Goal: Task Accomplishment & Management: Manage account settings

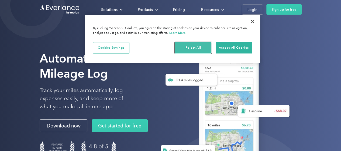
click at [191, 48] on button "Reject All" at bounding box center [193, 47] width 36 height 11
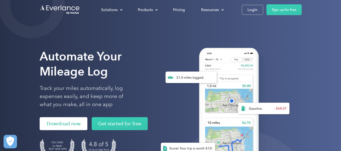
click at [63, 121] on link "Download now" at bounding box center [64, 123] width 48 height 13
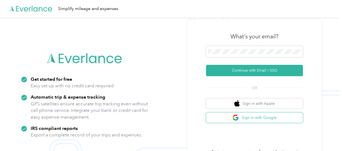
click at [251, 119] on button "Sign in with Google" at bounding box center [254, 117] width 97 height 11
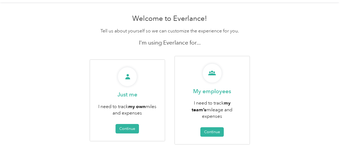
scroll to position [28, 0]
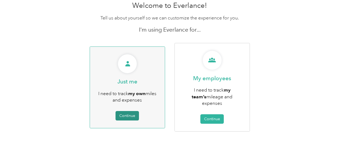
click at [125, 113] on button "Continue" at bounding box center [127, 115] width 23 height 9
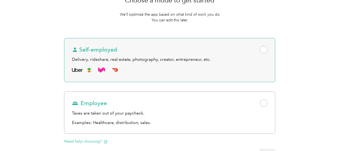
scroll to position [54, 0]
click at [260, 50] on span at bounding box center [264, 50] width 8 height 8
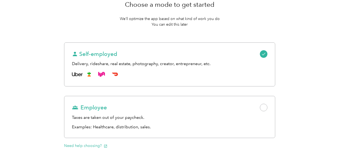
scroll to position [48, 0]
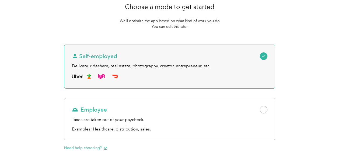
click at [262, 56] on icon at bounding box center [264, 56] width 4 height 4
click at [260, 56] on span at bounding box center [264, 56] width 8 height 8
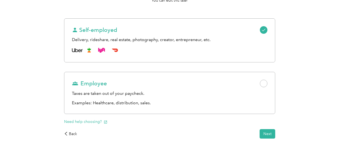
scroll to position [102, 0]
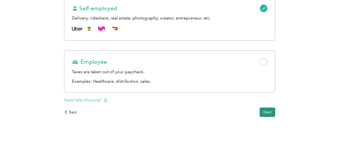
click at [260, 111] on button "Next" at bounding box center [268, 111] width 16 height 9
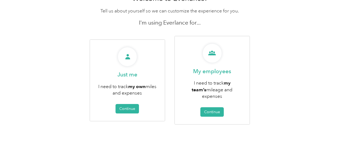
scroll to position [28, 0]
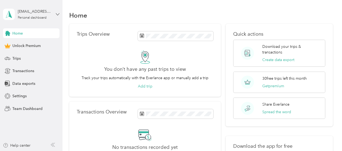
click at [57, 13] on icon at bounding box center [58, 14] width 4 height 4
click at [19, 45] on div "Log out" at bounding box center [60, 42] width 106 height 9
